Goal: Information Seeking & Learning: Learn about a topic

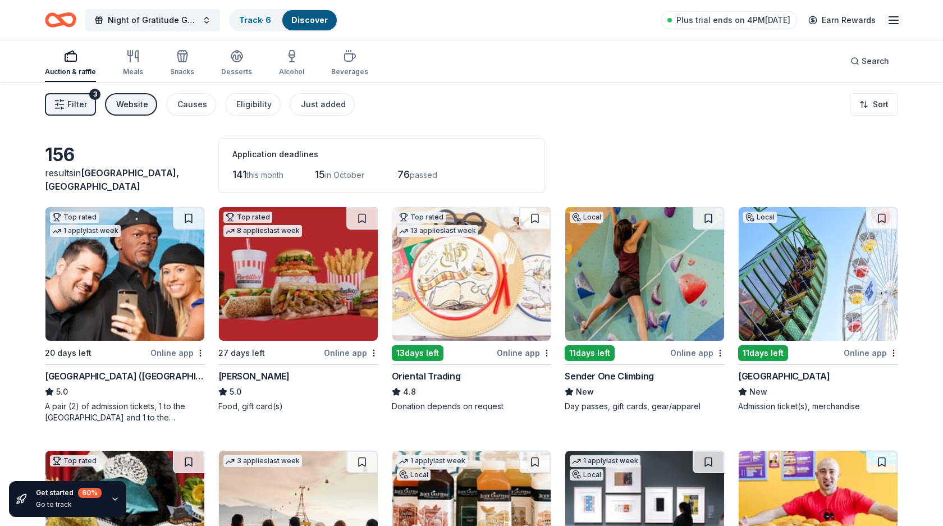
scroll to position [652, 0]
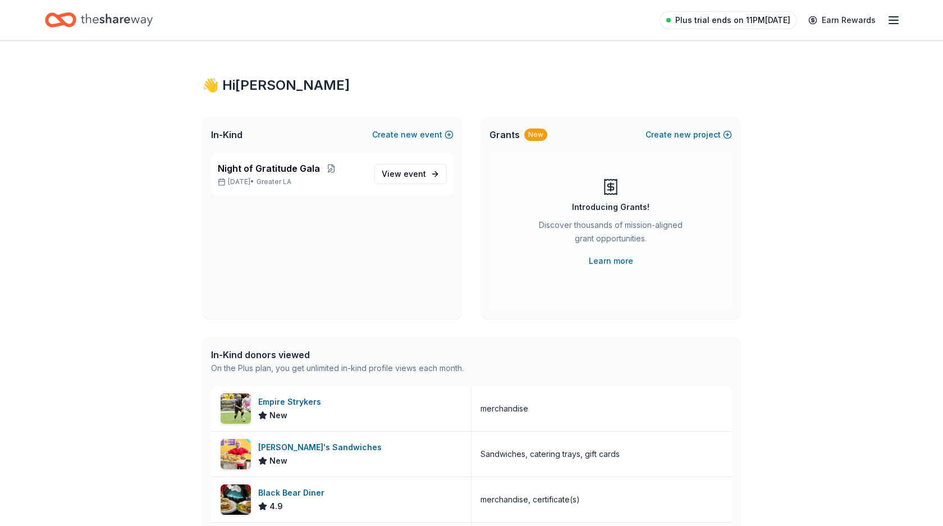
click at [759, 22] on span "Plus trial ends on 11PM[DATE]" at bounding box center [732, 19] width 115 height 13
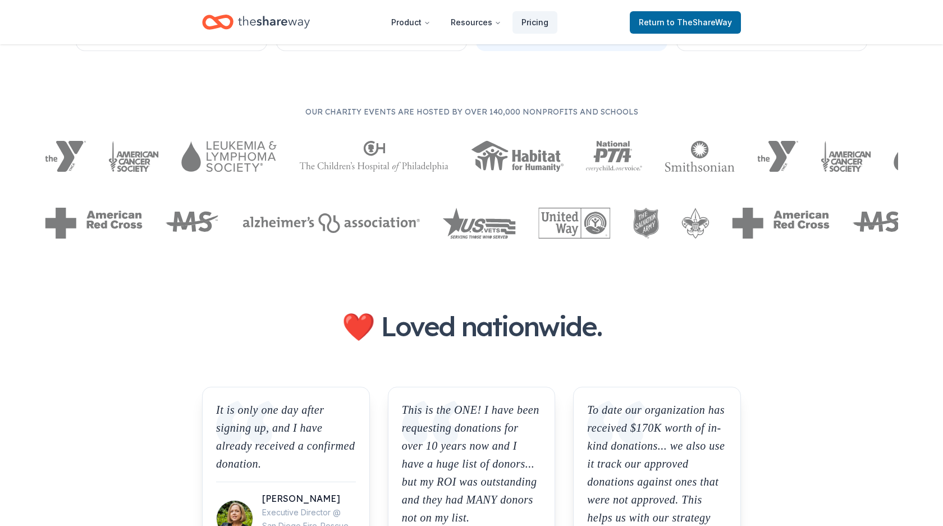
scroll to position [599, 0]
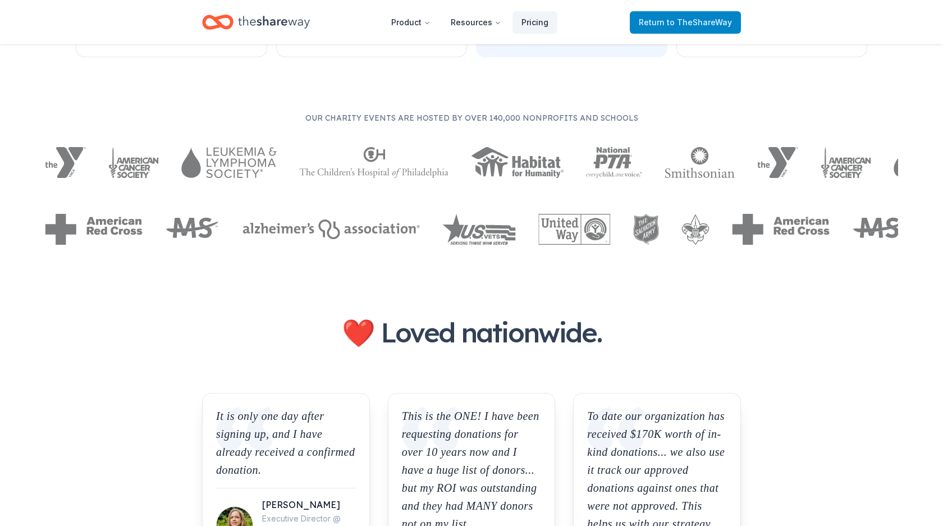
click at [703, 18] on span "to TheShareWay" at bounding box center [699, 22] width 65 height 10
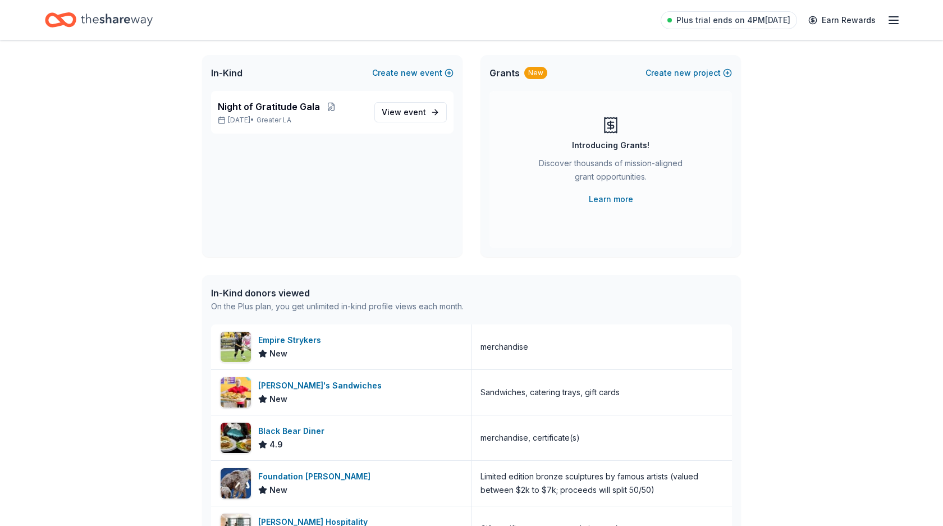
scroll to position [60, 0]
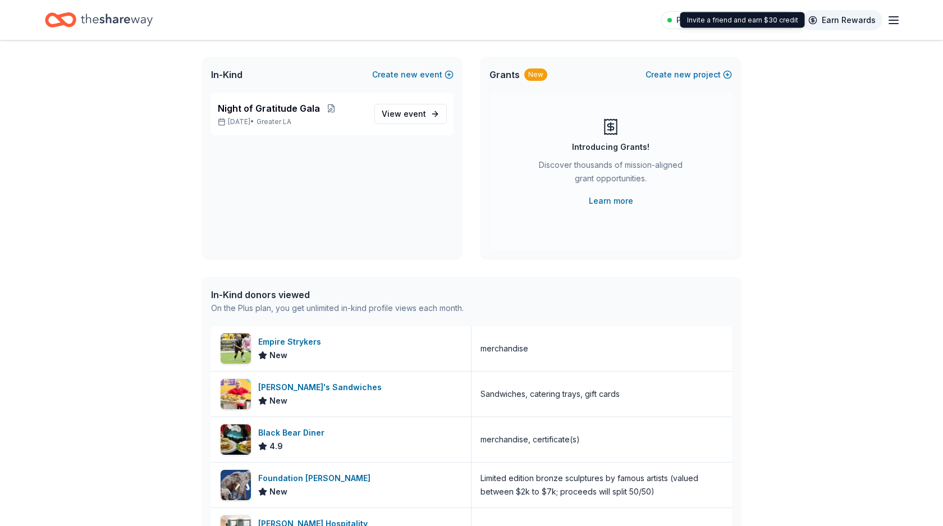
click at [881, 25] on link "Earn Rewards" at bounding box center [842, 20] width 81 height 20
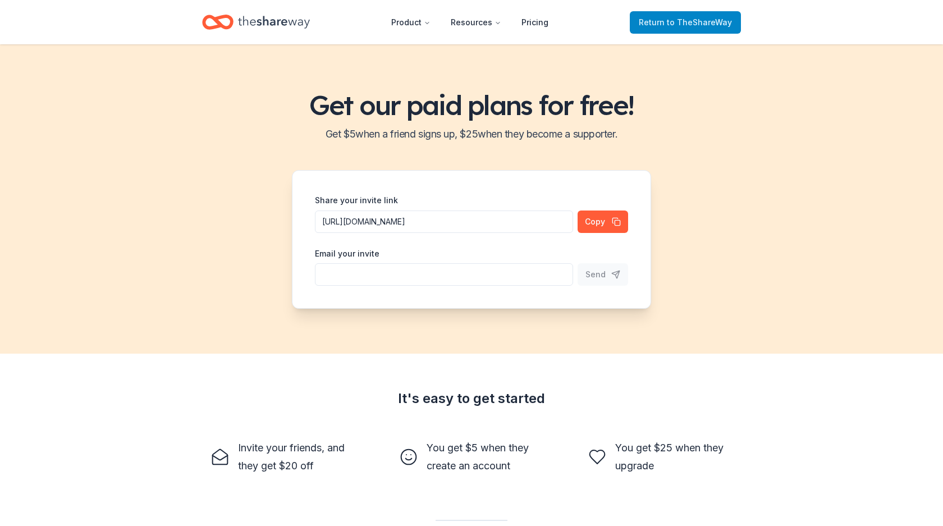
click at [671, 21] on span "to TheShareWay" at bounding box center [699, 22] width 65 height 10
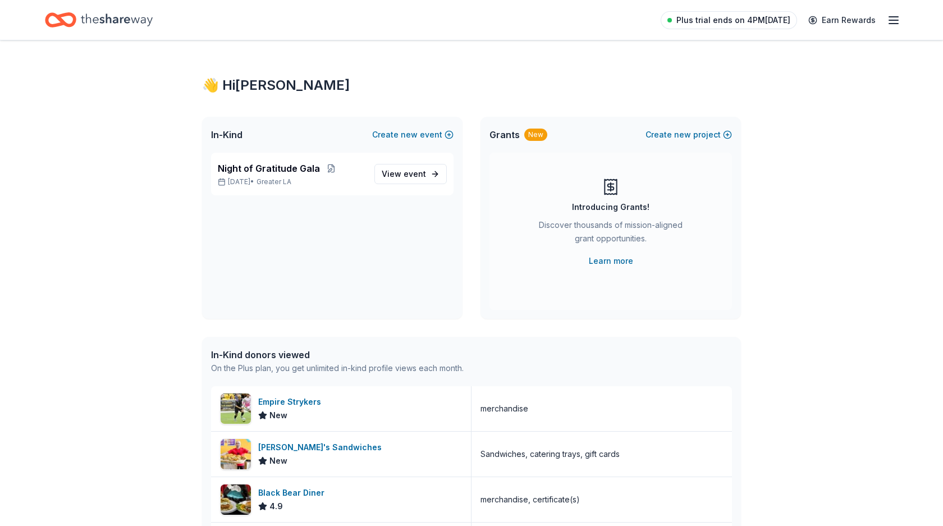
click at [701, 21] on span "Plus trial ends on 4PM[DATE]" at bounding box center [734, 19] width 114 height 13
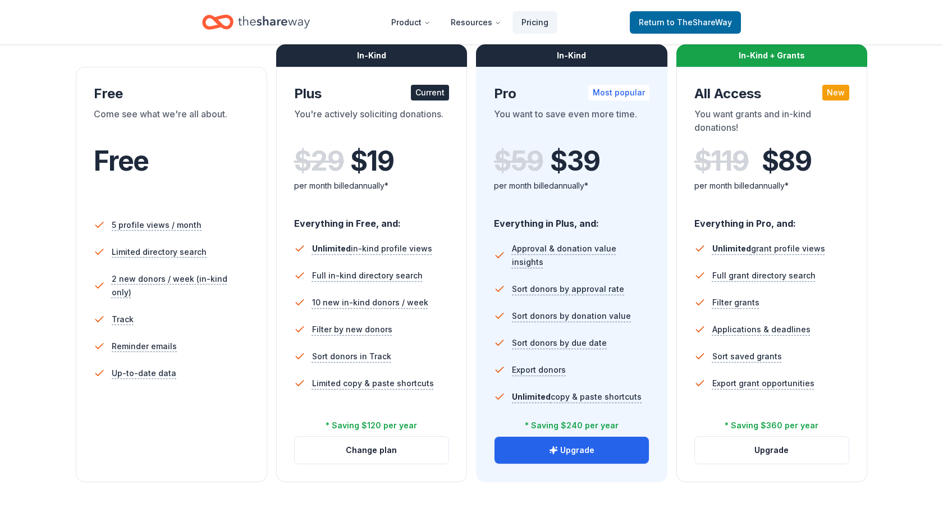
scroll to position [452, 0]
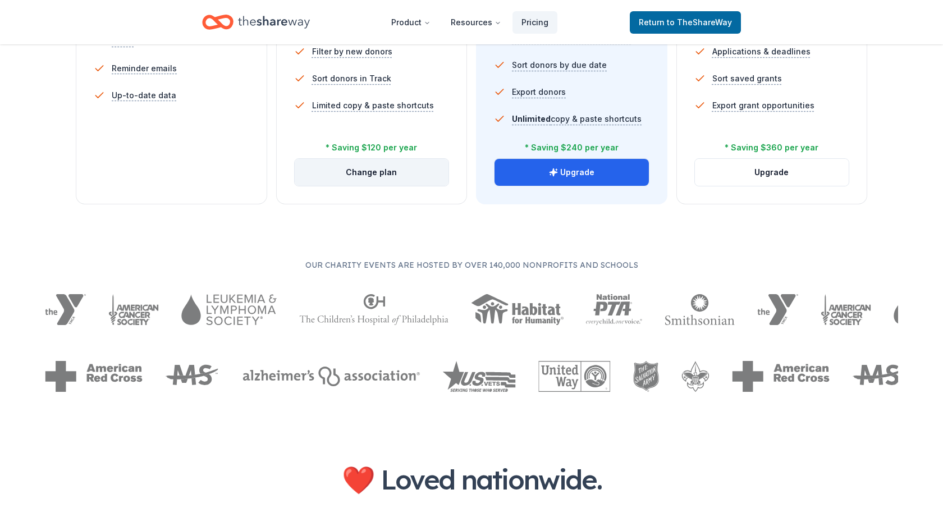
click at [403, 175] on button "Change plan" at bounding box center [372, 172] width 154 height 27
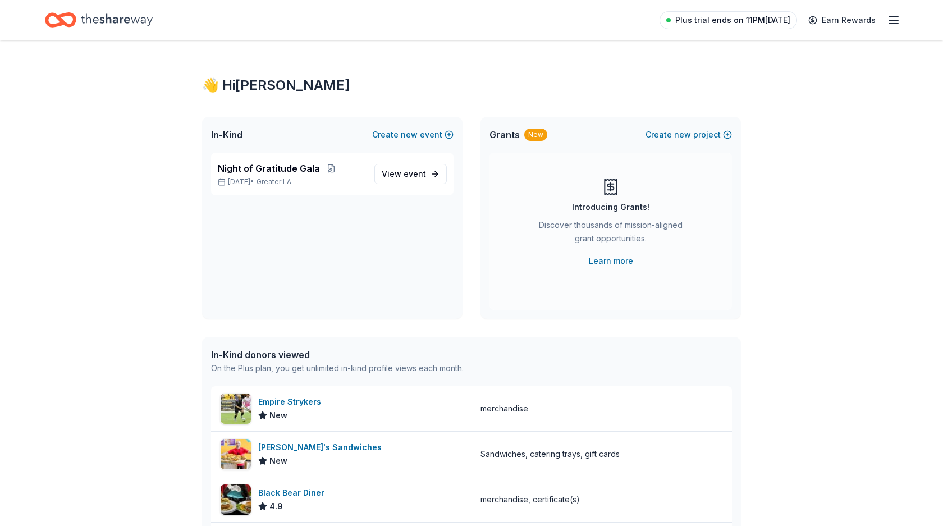
click at [742, 21] on span "Plus trial ends on 11PM[DATE]" at bounding box center [732, 19] width 115 height 13
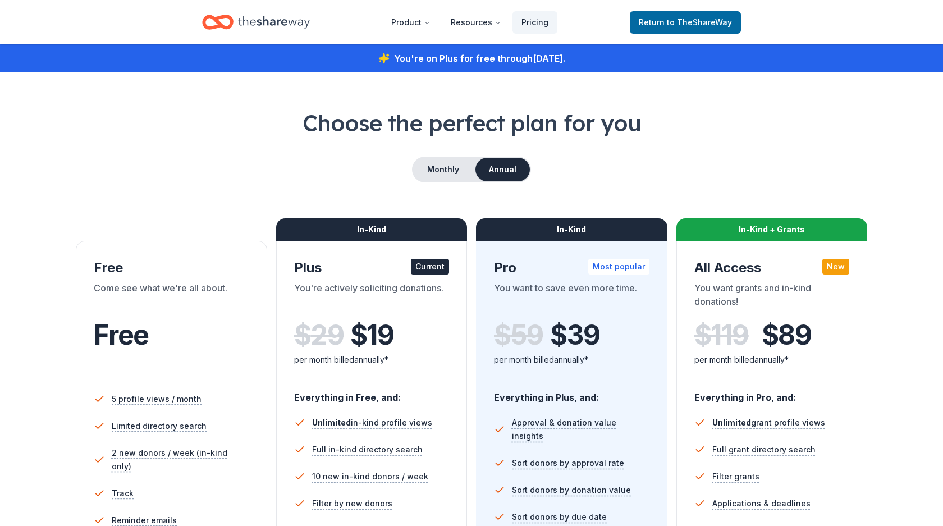
click at [280, 26] on icon "Home" at bounding box center [274, 22] width 72 height 23
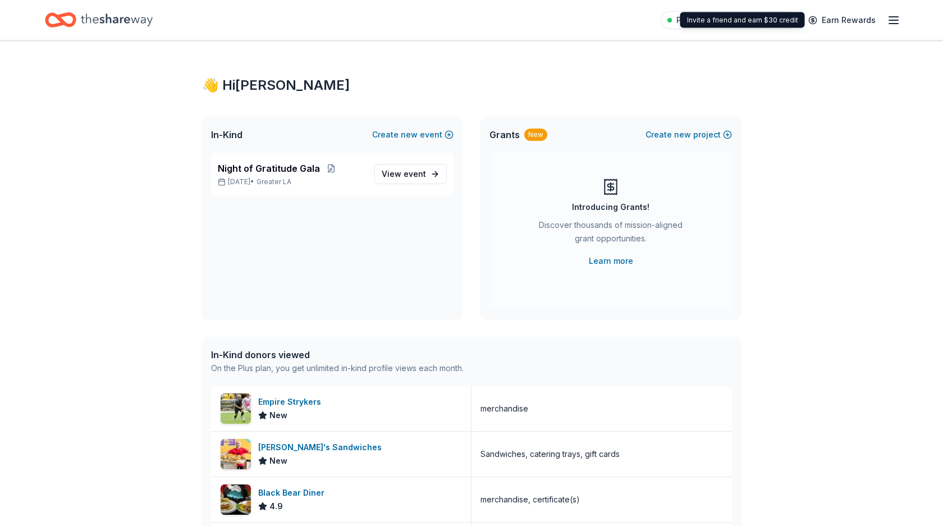
click at [892, 22] on icon "button" at bounding box center [893, 19] width 13 height 13
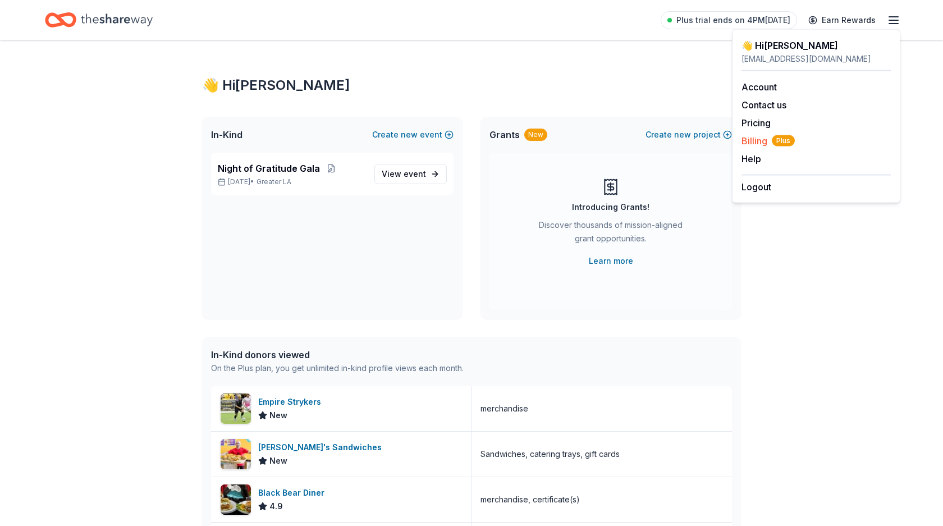
click at [787, 139] on span "Plus" at bounding box center [783, 140] width 23 height 11
